Goal: Task Accomplishment & Management: Manage account settings

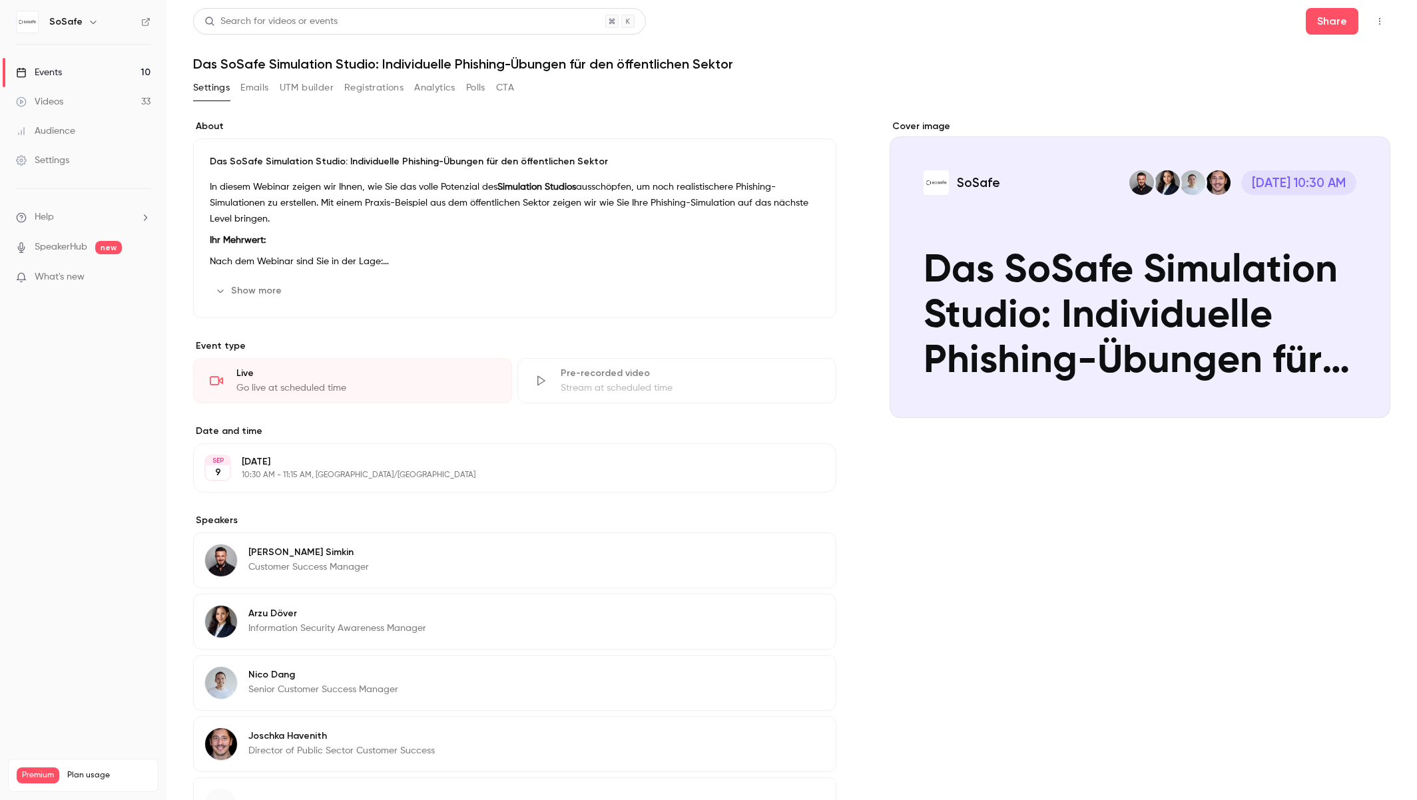
scroll to position [115, 0]
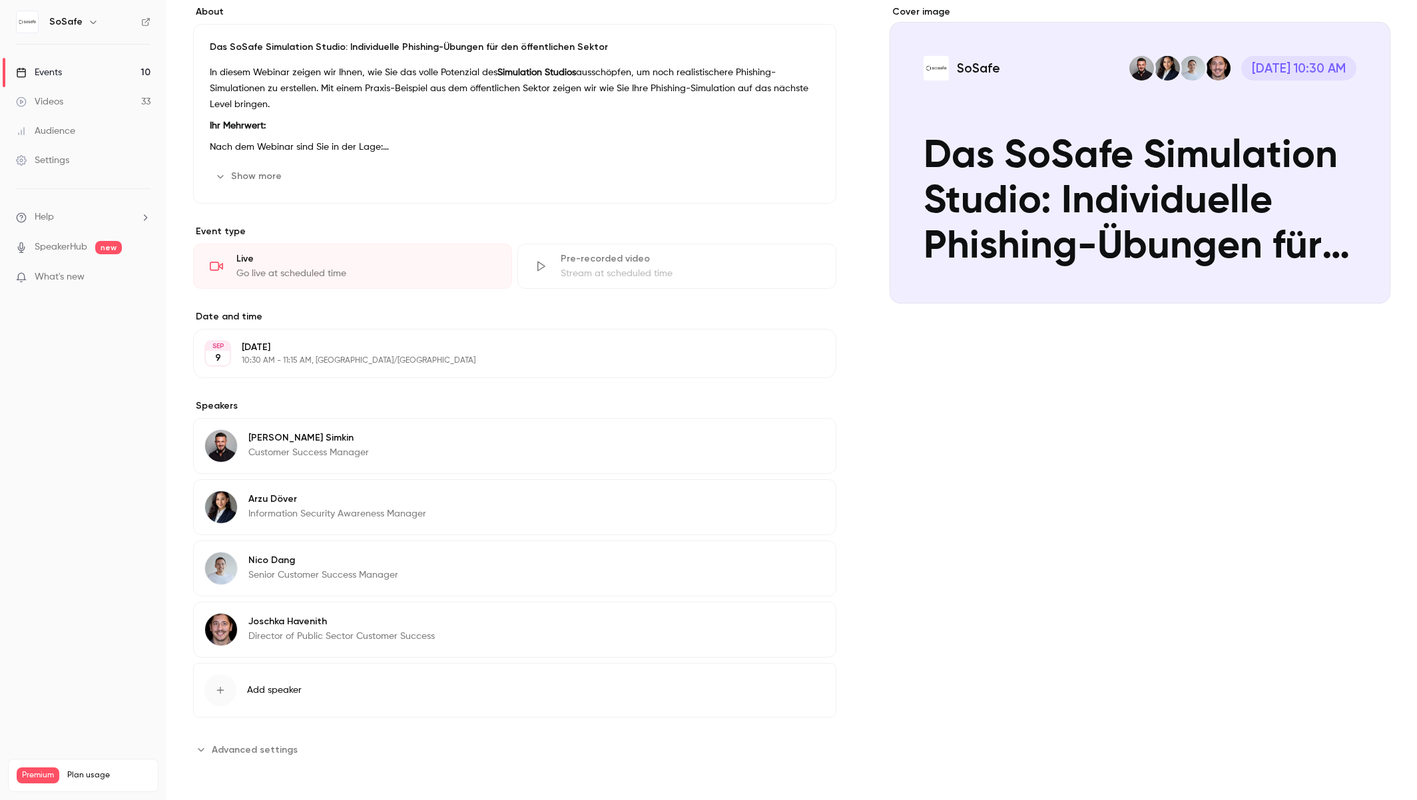
click at [231, 750] on span "Advanced settings" at bounding box center [255, 750] width 86 height 14
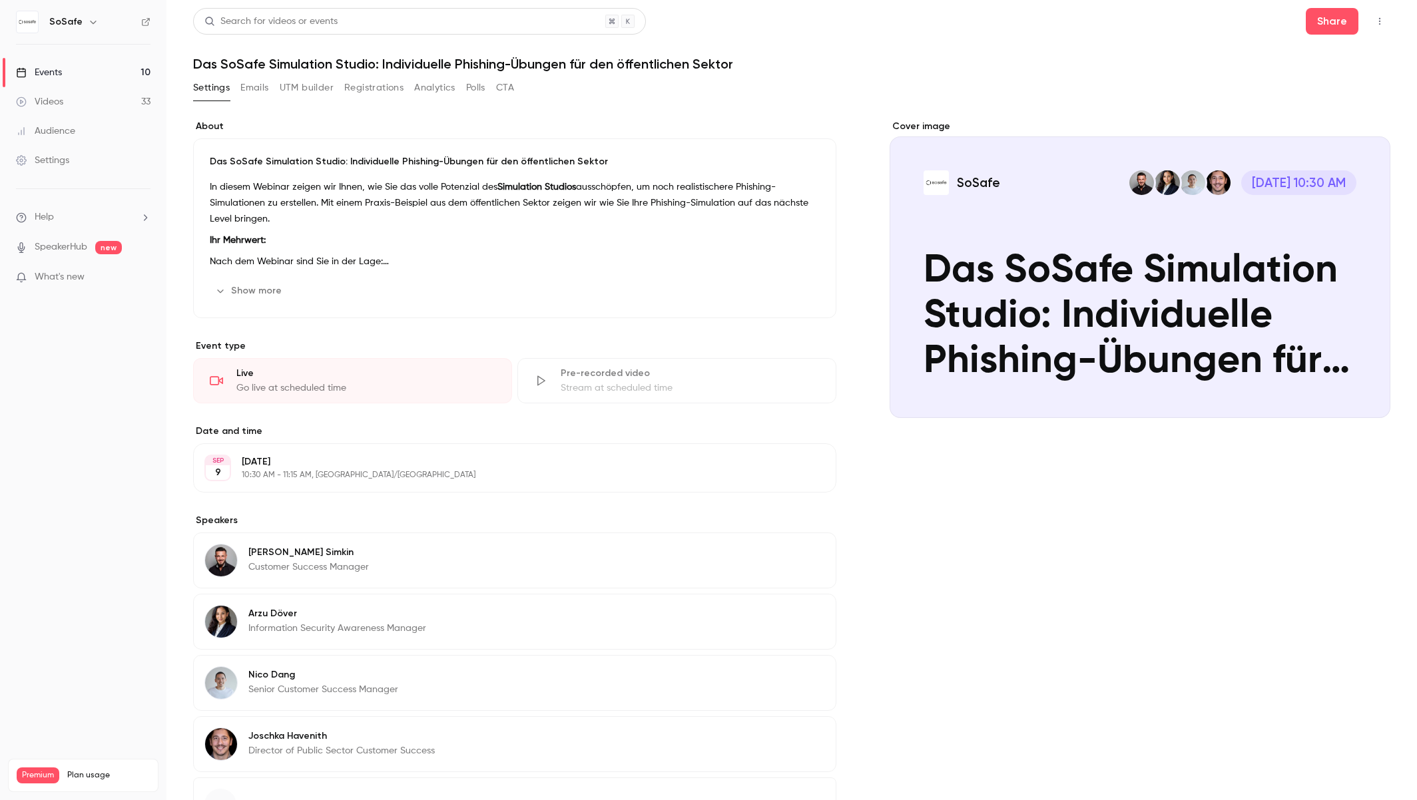
scroll to position [1, 0]
click at [265, 290] on button "Show more" at bounding box center [250, 290] width 80 height 21
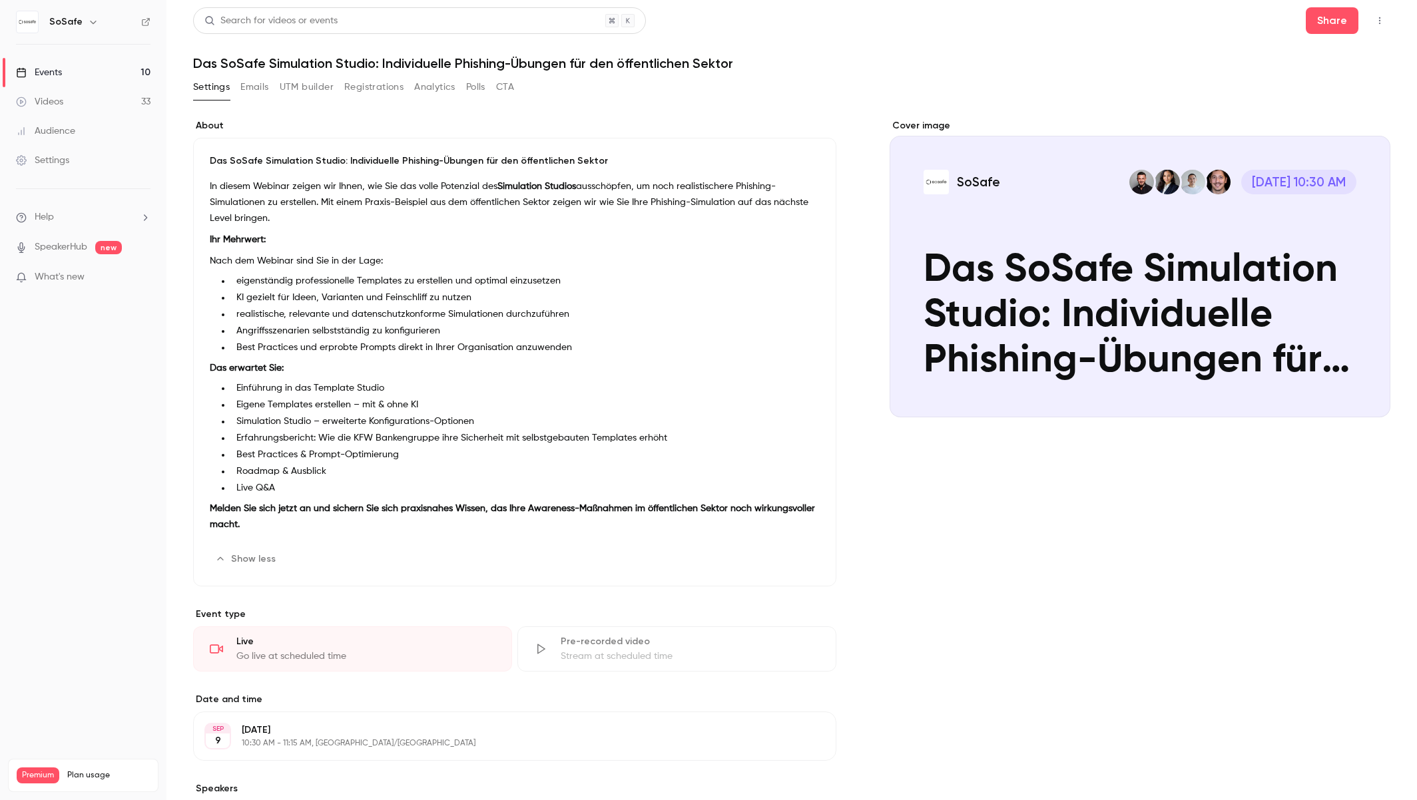
scroll to position [0, 0]
click at [372, 92] on button "Registrations" at bounding box center [373, 87] width 59 height 21
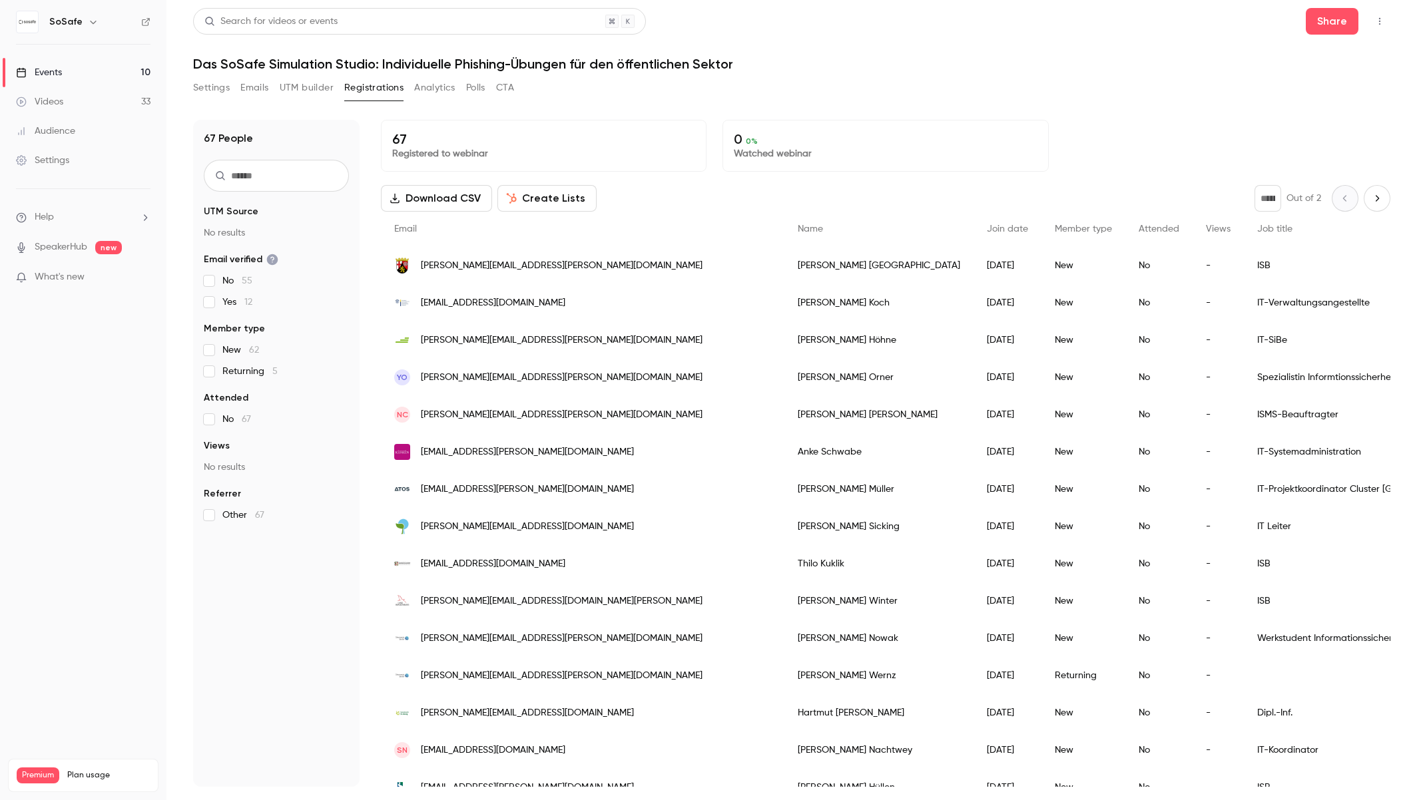
click at [1379, 202] on icon "Next page" at bounding box center [1377, 198] width 15 height 11
type input "*"
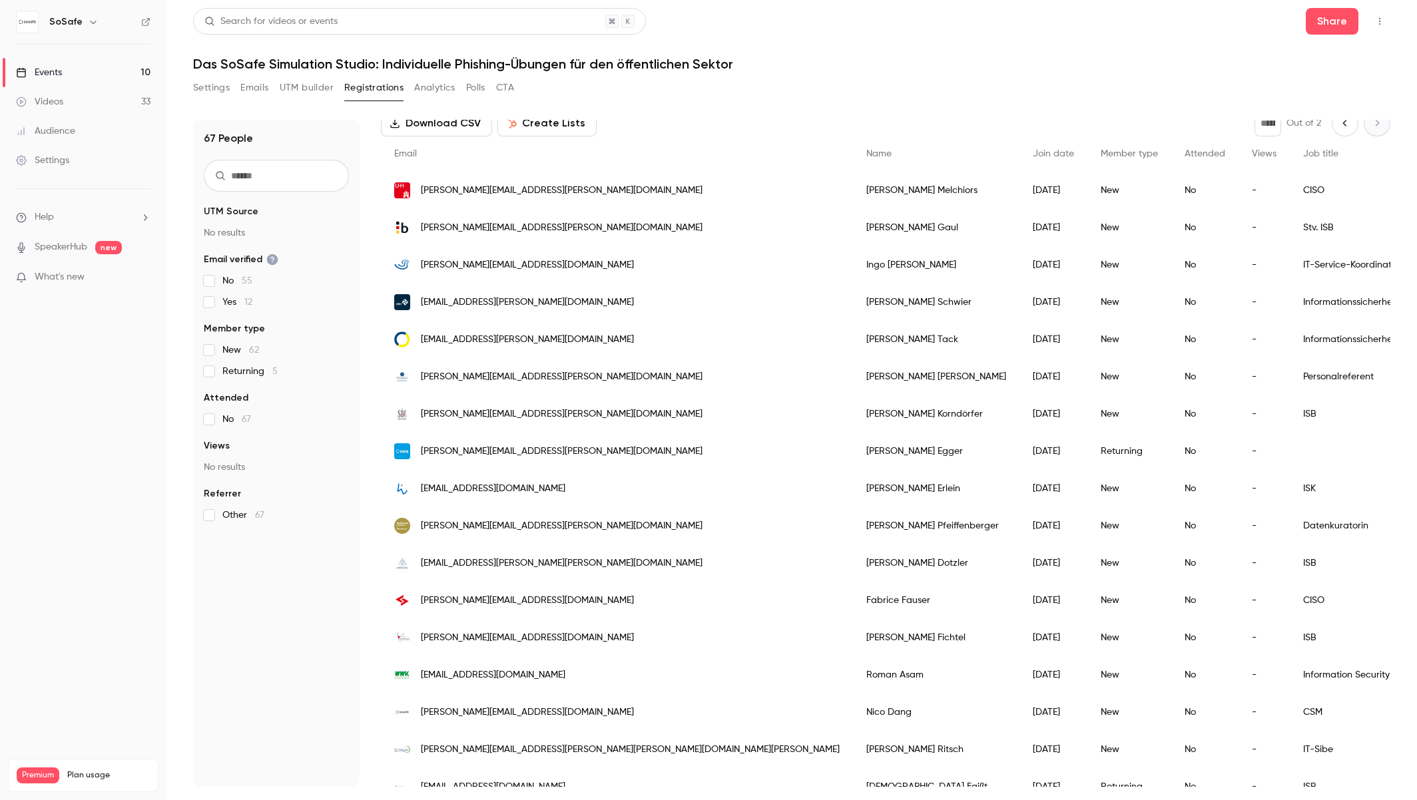
scroll to position [94, 0]
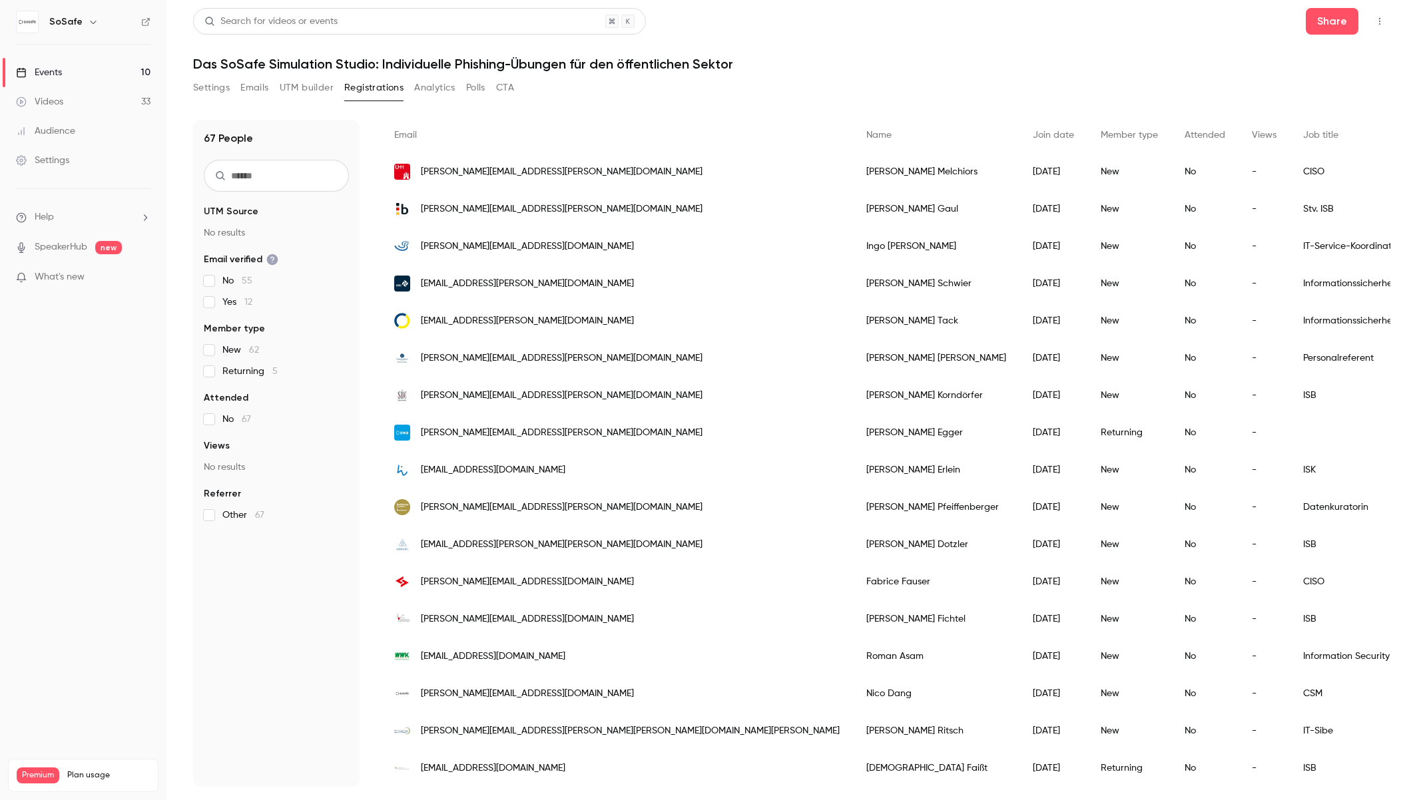
click at [599, 691] on div "nico.dang@sosafe.de" at bounding box center [617, 693] width 472 height 37
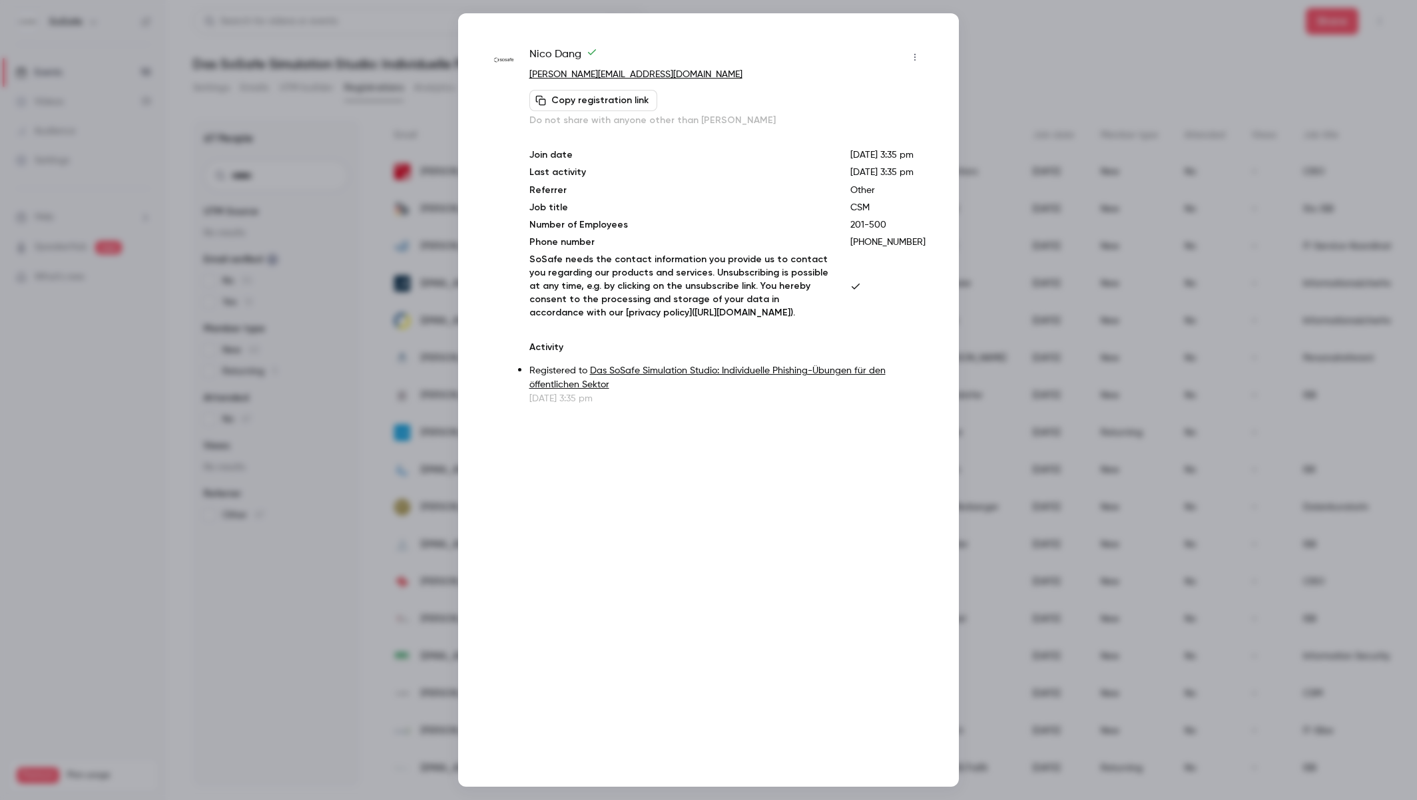
click at [913, 51] on button "button" at bounding box center [914, 57] width 21 height 21
click at [900, 35] on div at bounding box center [708, 400] width 1417 height 800
drag, startPoint x: 1017, startPoint y: 43, endPoint x: 1009, endPoint y: 45, distance: 7.4
click at [1017, 43] on div at bounding box center [708, 400] width 1417 height 800
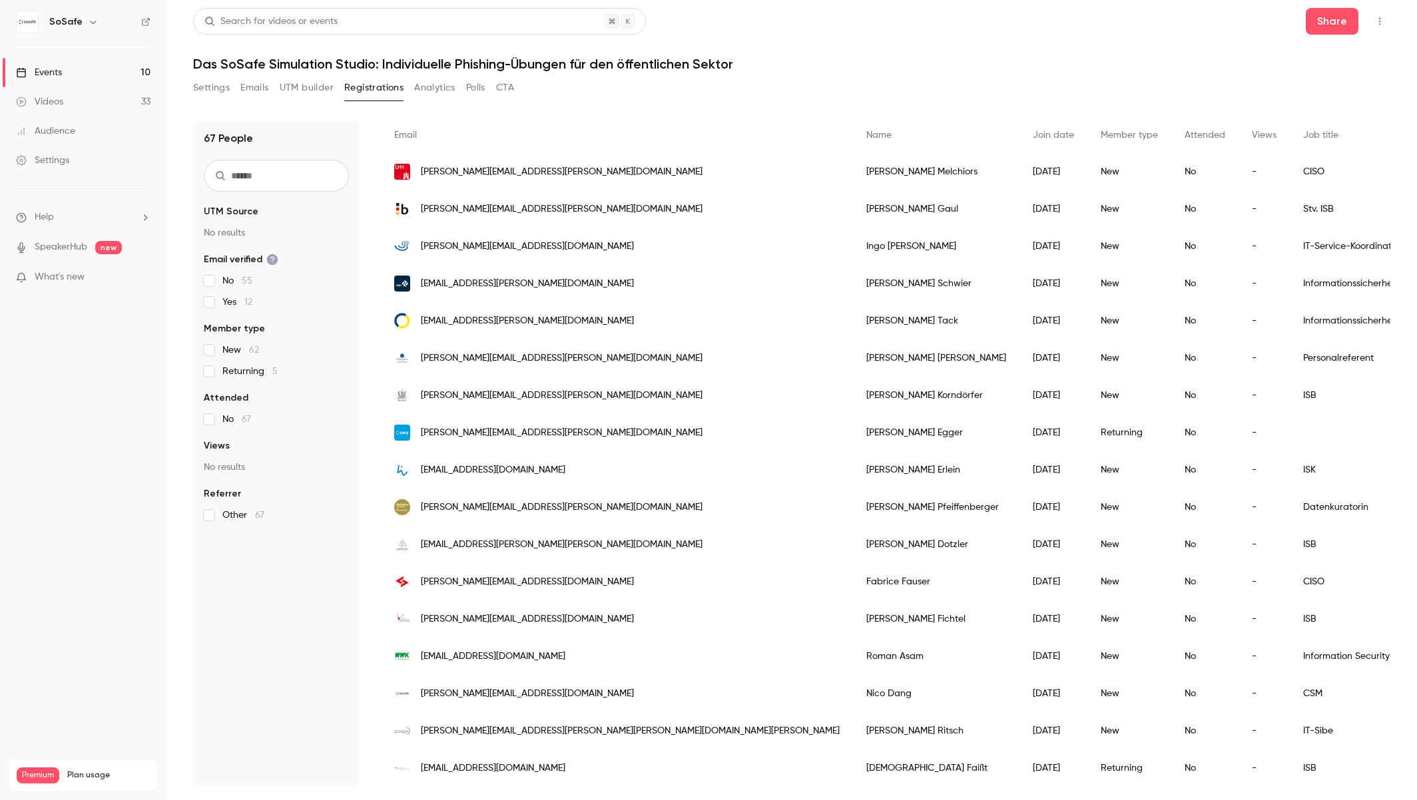
scroll to position [93, 0]
